Goal: Information Seeking & Learning: Learn about a topic

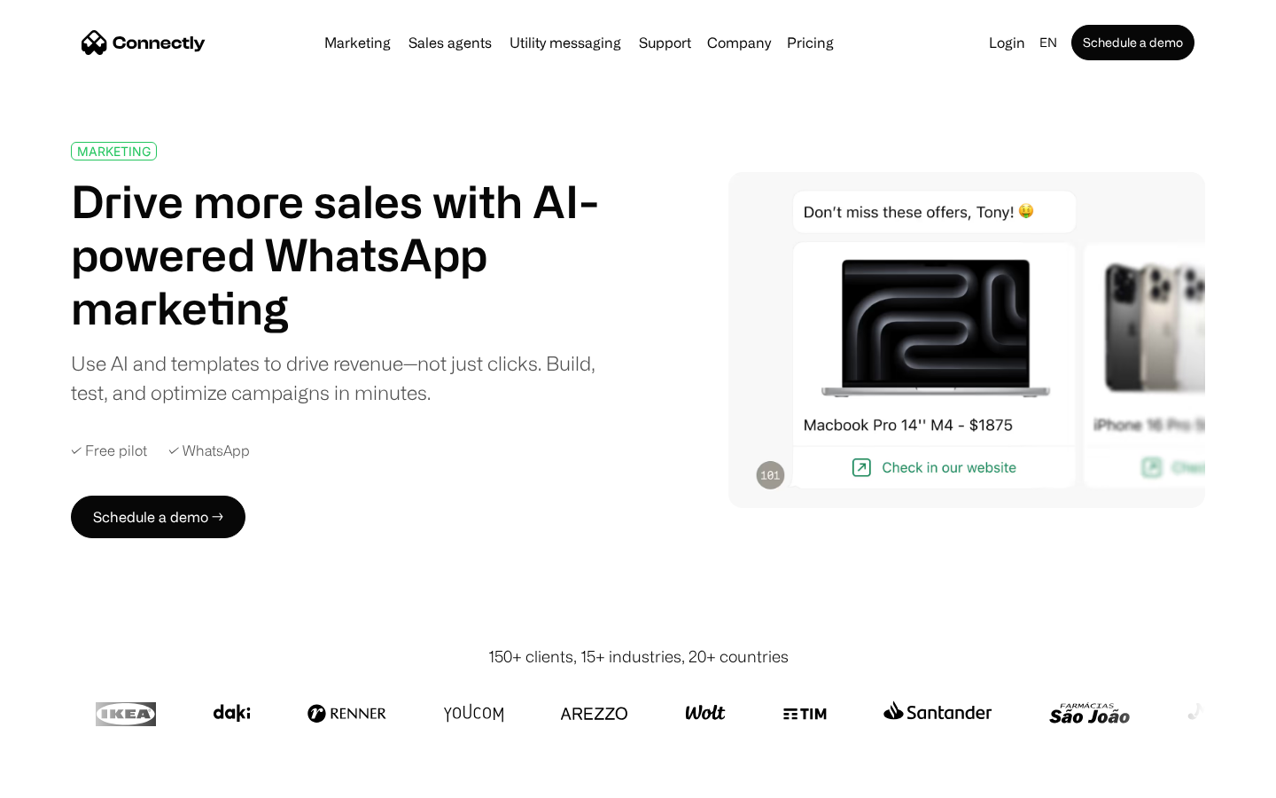
scroll to position [6307, 0]
